Goal: Find specific fact

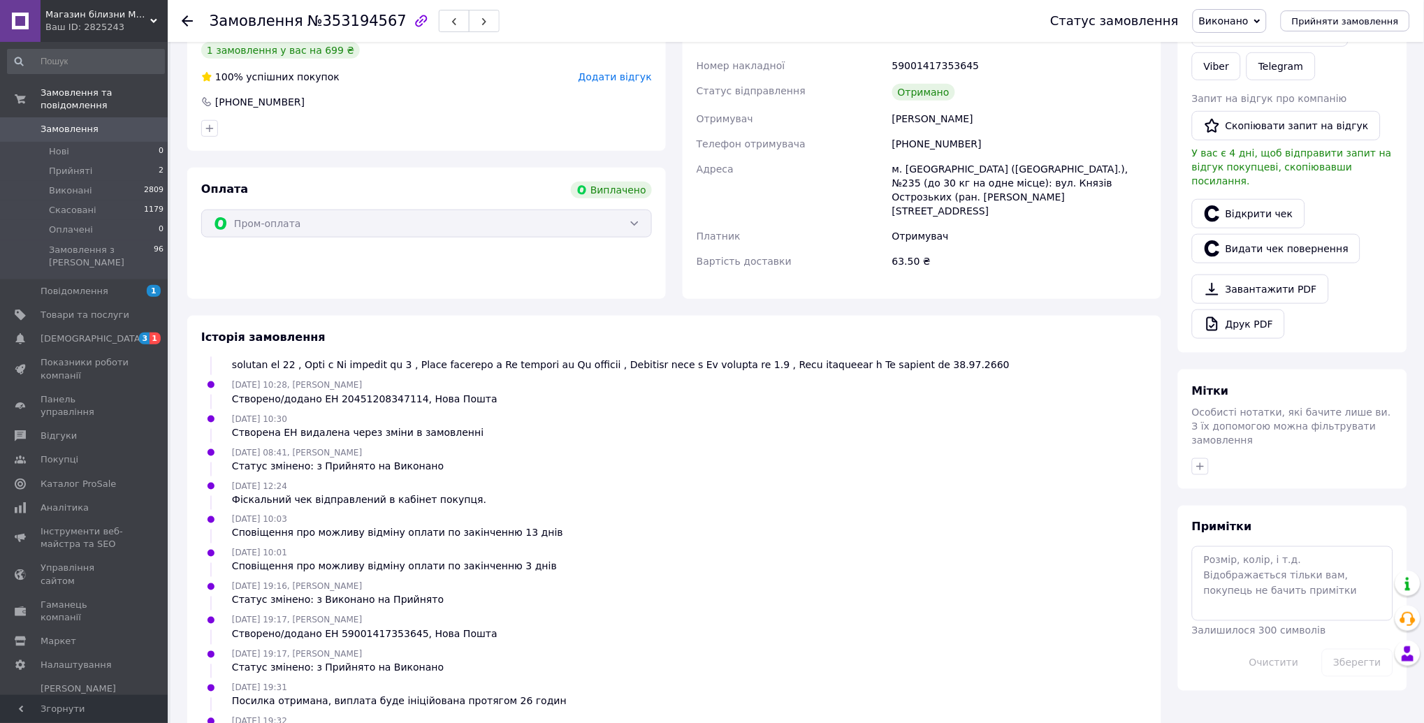
scroll to position [352, 0]
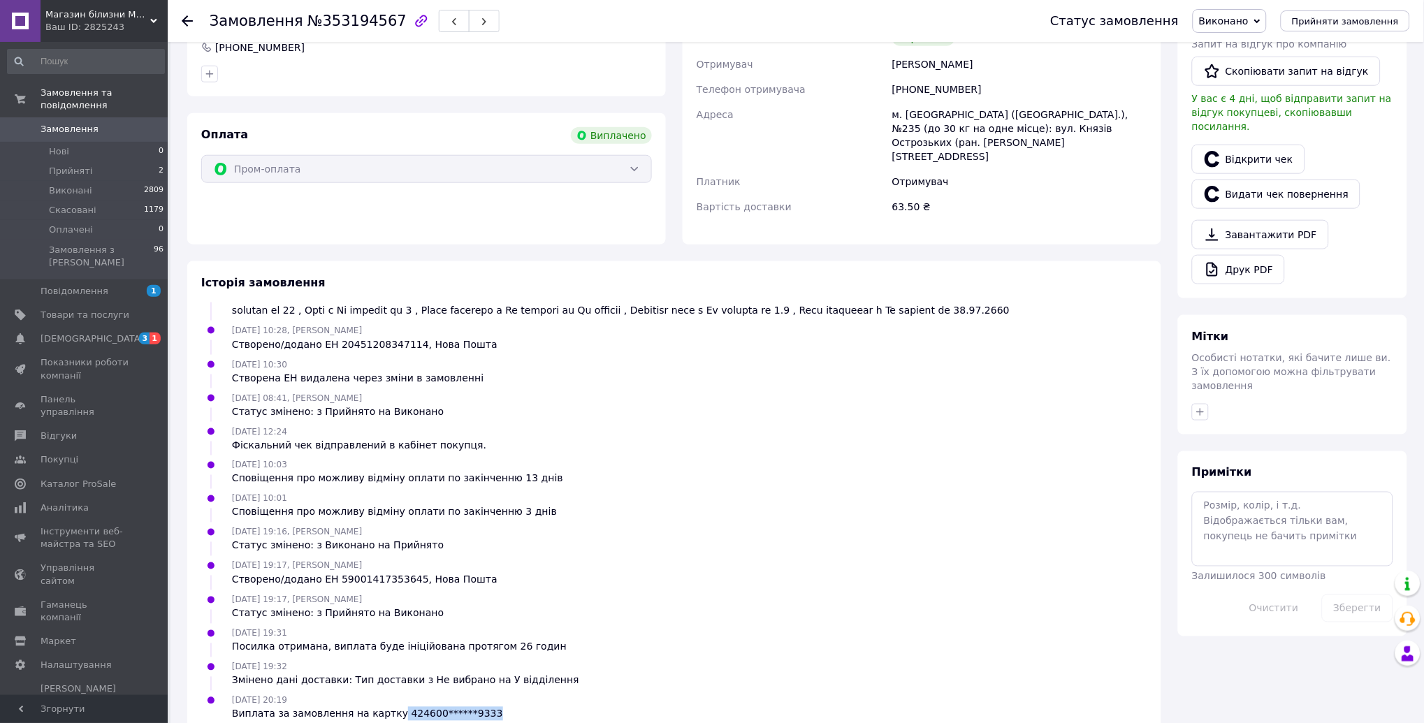
drag, startPoint x: 385, startPoint y: 686, endPoint x: 532, endPoint y: 680, distance: 146.9
click at [532, 693] on div "[DATE] 20:19 Виплата за замовлення на картку 424600******9333" at bounding box center [675, 707] width 958 height 28
copy div "424600******9333"
click at [93, 15] on span "Магазин білизни My Dreams" at bounding box center [97, 14] width 105 height 13
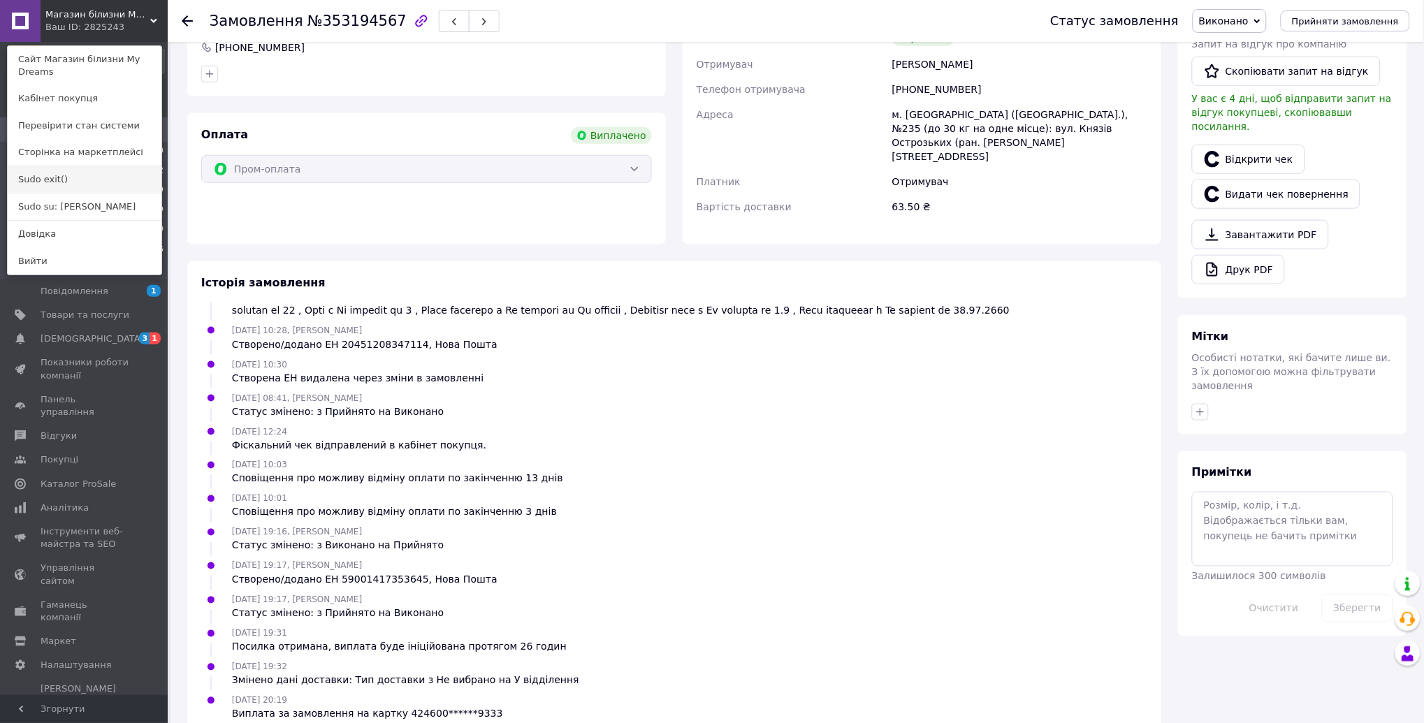
click at [57, 178] on link "Sudo exit()" at bounding box center [85, 179] width 154 height 27
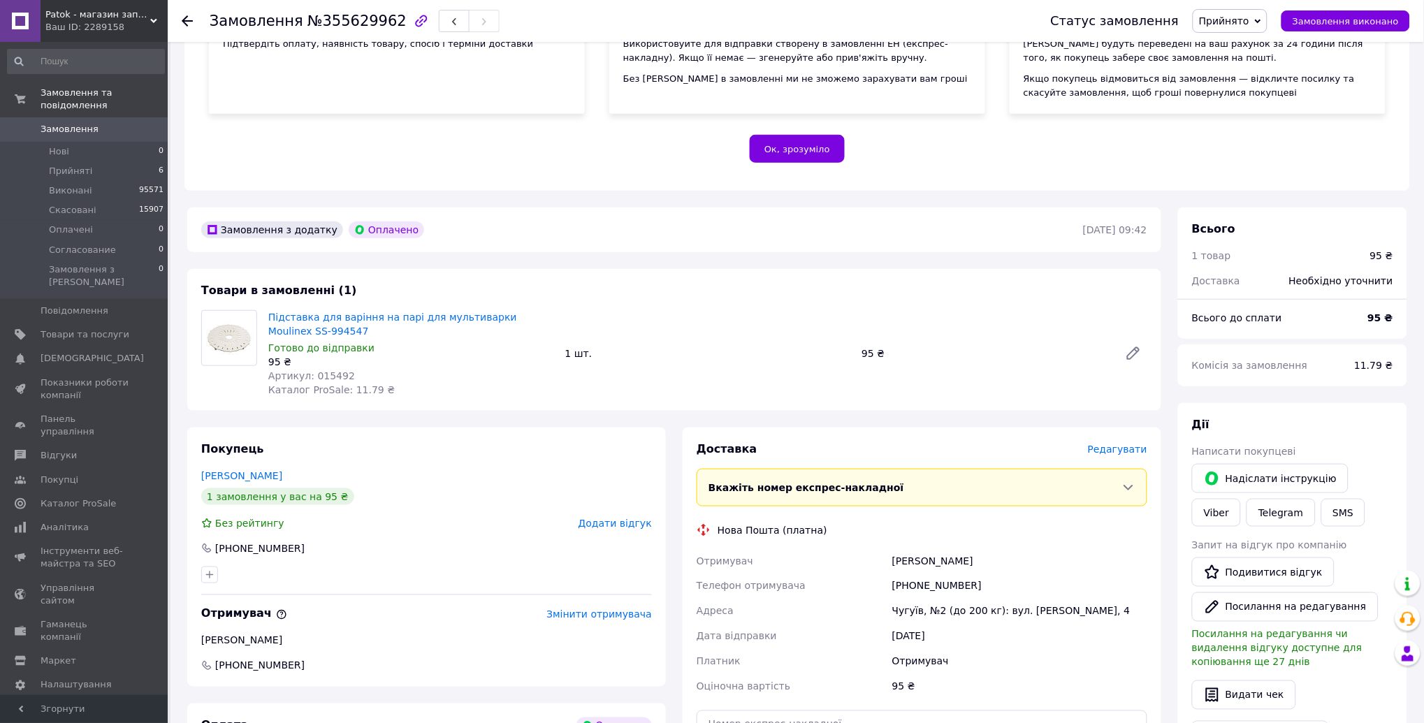
scroll to position [373, 0]
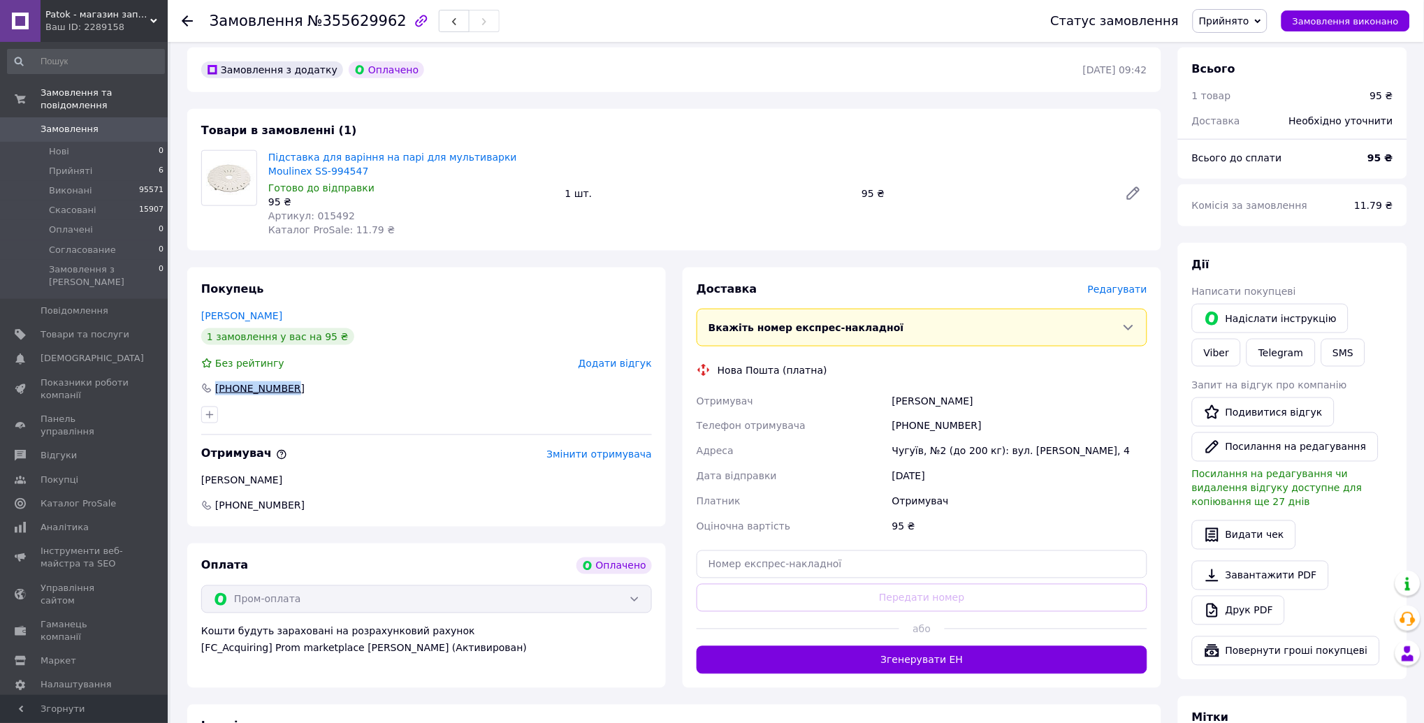
drag, startPoint x: 299, startPoint y: 373, endPoint x: 215, endPoint y: 372, distance: 83.9
click at [215, 382] on div "+380937321618" at bounding box center [426, 389] width 451 height 14
copy div "+380937321618"
click at [115, 22] on div "Ваш ID: 2289158" at bounding box center [106, 27] width 122 height 13
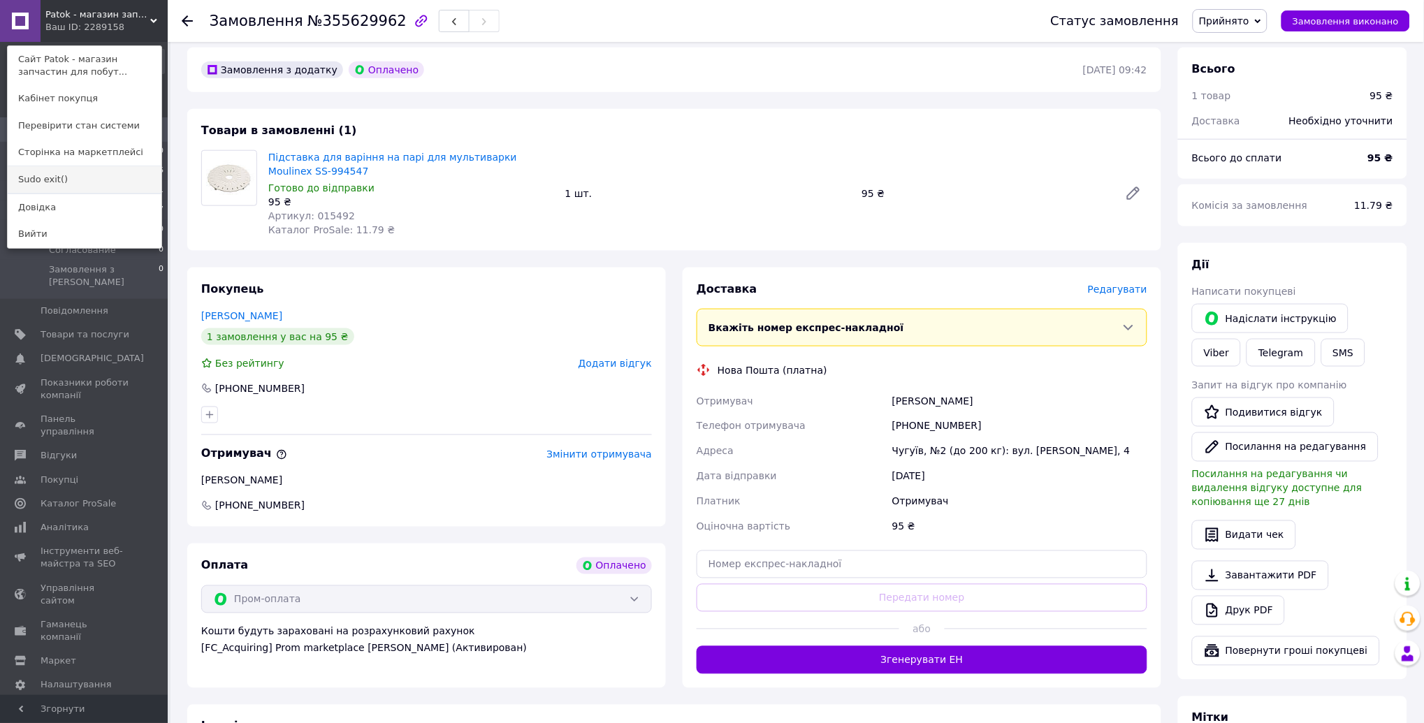
click at [41, 179] on link "Sudo exit()" at bounding box center [85, 179] width 154 height 27
